Goal: Task Accomplishment & Management: Complete application form

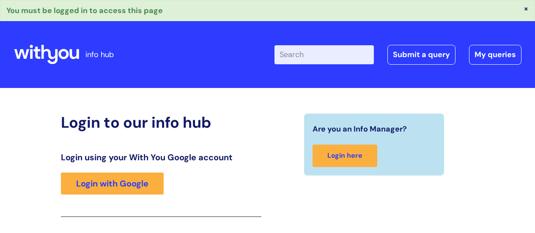
scroll to position [150, 0]
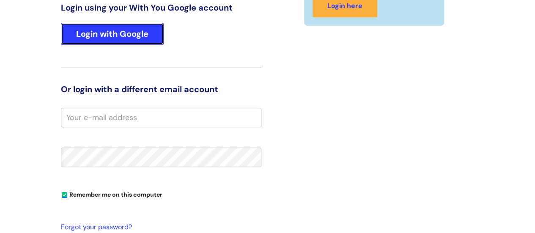
click at [137, 38] on link "Login with Google" at bounding box center [112, 34] width 103 height 22
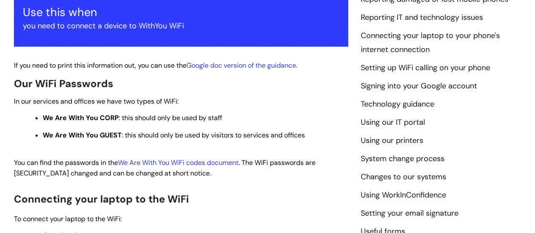
scroll to position [169, 0]
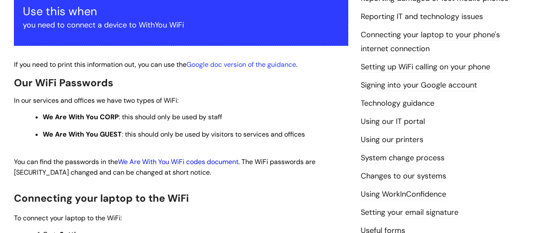
click at [207, 160] on link "We Are With You WiFi codes document" at bounding box center [178, 161] width 121 height 9
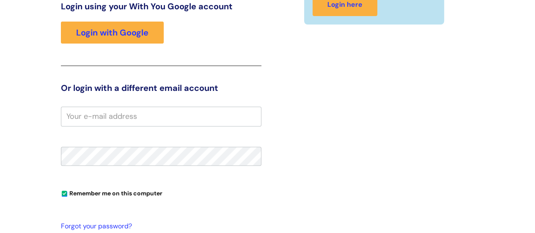
scroll to position [129, 0]
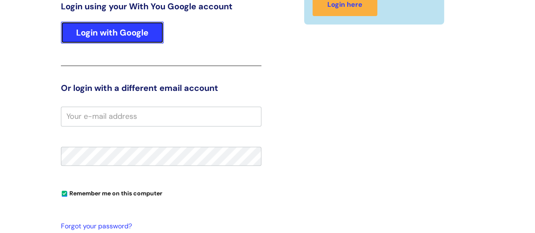
click at [128, 37] on link "Login with Google" at bounding box center [112, 33] width 103 height 22
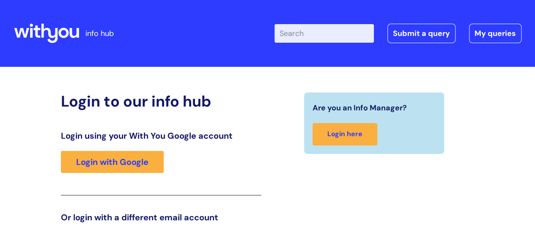
click at [340, 29] on input "Enter your search term here..." at bounding box center [324, 33] width 99 height 19
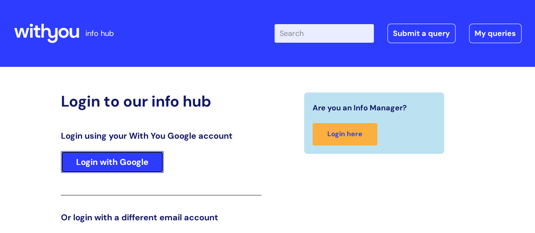
click at [107, 156] on link "Login with Google" at bounding box center [112, 162] width 103 height 22
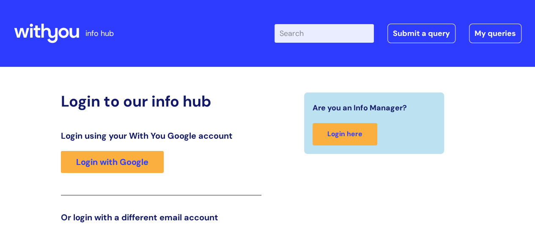
click at [328, 36] on input "Enter your search term here..." at bounding box center [324, 33] width 99 height 19
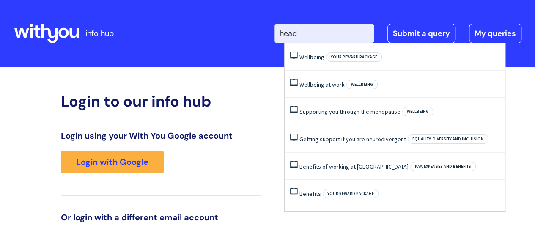
type input "head"
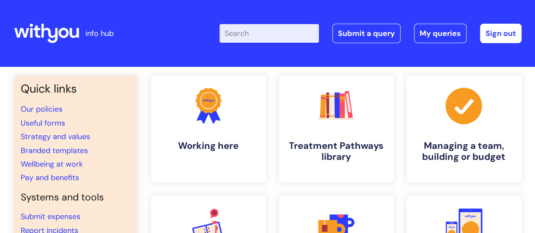
click at [267, 33] on input "Enter your search term here..." at bounding box center [269, 33] width 99 height 19
type input "headspace"
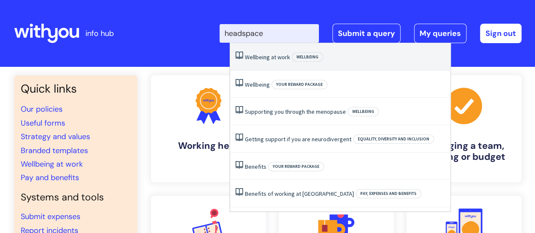
click at [266, 50] on li "Wellbeing at work Wellbeing" at bounding box center [340, 57] width 220 height 28
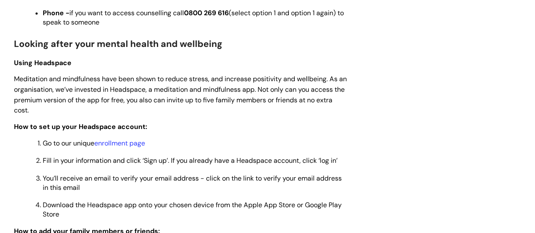
scroll to position [636, 0]
click at [228, 129] on p "How to set up your Headspace account:" at bounding box center [181, 126] width 334 height 11
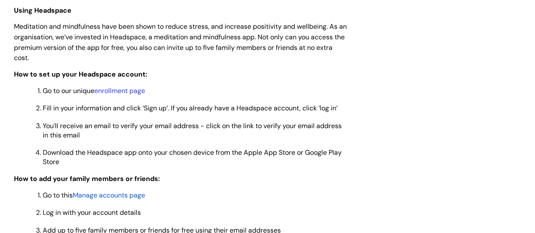
scroll to position [686, 0]
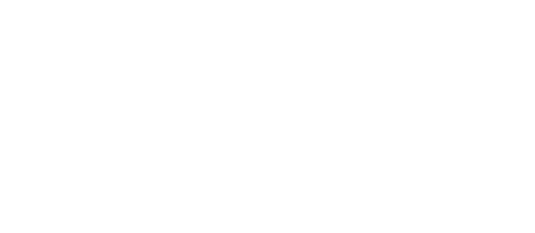
click at [0, 0] on html at bounding box center [0, 0] width 0 height 0
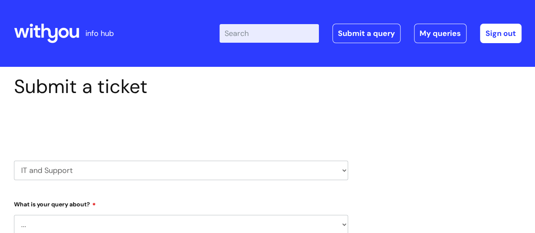
select select "80004286527"
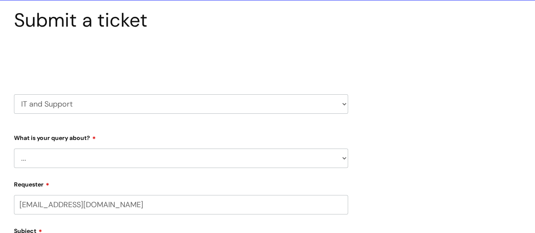
scroll to position [70, 0]
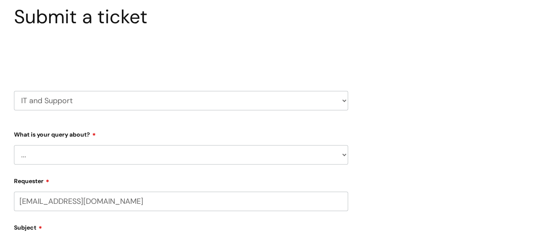
click at [303, 159] on select "... Mobile Phone Reset & MFA Accounts, Starters and Leavers IT Hardware issue I…" at bounding box center [181, 154] width 334 height 19
select select "Accounts, Starters and Leavers"
click at [14, 145] on select "... Mobile Phone Reset & MFA Accounts, Starters and Leavers IT Hardware issue I…" at bounding box center [181, 154] width 334 height 19
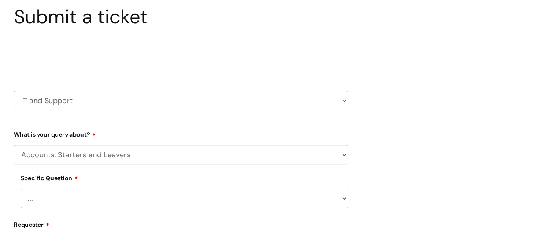
drag, startPoint x: 471, startPoint y: 115, endPoint x: 265, endPoint y: 201, distance: 223.7
click at [265, 201] on select "... I have a new starter I have a leaver I need to make a change to an account …" at bounding box center [185, 198] width 328 height 19
select select "I have a new starter"
click at [21, 189] on select "... I have a new starter I have a leaver I need to make a change to an account …" at bounding box center [185, 198] width 328 height 19
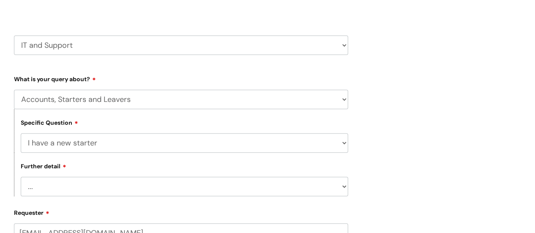
scroll to position [205, 0]
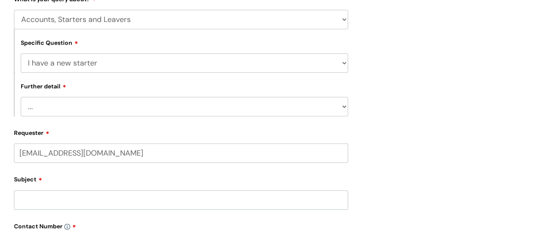
click at [329, 108] on select "... Can I have my new starter’s IT account details I need to amend the name, de…" at bounding box center [185, 106] width 328 height 19
select select "I’ve got a new starter - where is their equipment?"
click at [21, 97] on select "... Can I have my new starter’s IT account details I need to amend the name, de…" at bounding box center [185, 106] width 328 height 19
click at [456, 125] on div "Submit a ticket Select issue type HR / People IT and Support Clinical Drug Aler…" at bounding box center [268, 156] width 520 height 573
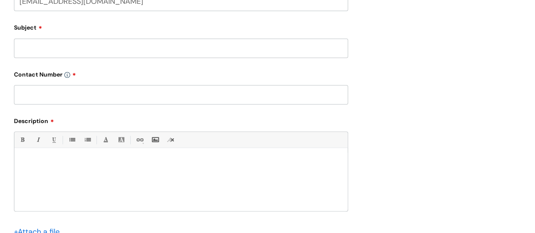
scroll to position [358, 0]
click at [310, 49] on input "Subject" at bounding box center [181, 47] width 334 height 19
type input "expected delivery date"
click at [270, 94] on input "text" at bounding box center [181, 94] width 334 height 19
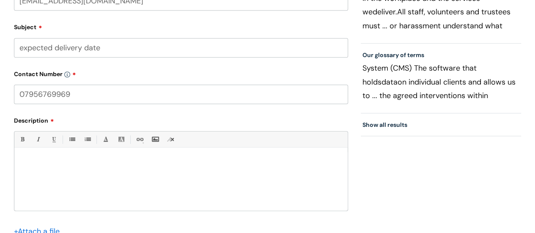
type input "07956769969"
click at [134, 170] on div at bounding box center [180, 181] width 333 height 58
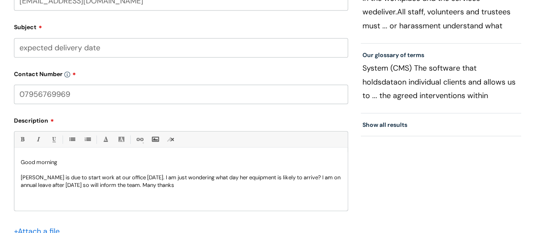
click at [286, 180] on p "Clare Banks is due to start work at our office on Wednesday. I am just wonderin…" at bounding box center [181, 181] width 321 height 15
click at [259, 188] on p "[PERSON_NAME] is due to start work at our office [DATE]. I am just wondering wh…" at bounding box center [181, 181] width 321 height 15
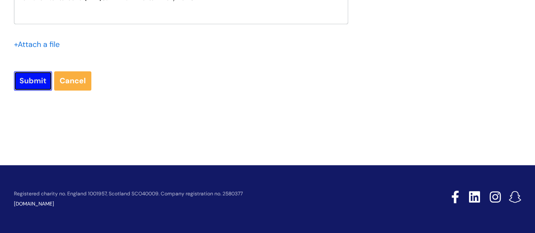
click at [29, 79] on input "Submit" at bounding box center [33, 80] width 38 height 19
type input "Please Wait..."
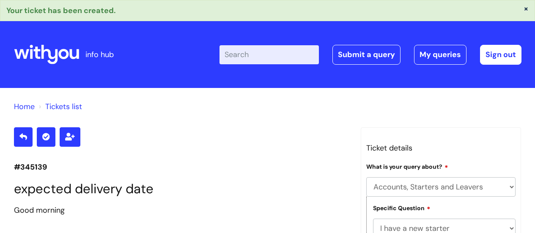
select select "Accounts, Starters and Leavers"
select select "I have a new starter"
select select "I’ve got a new starter - where is their equipment?"
